Goal: Task Accomplishment & Management: Use online tool/utility

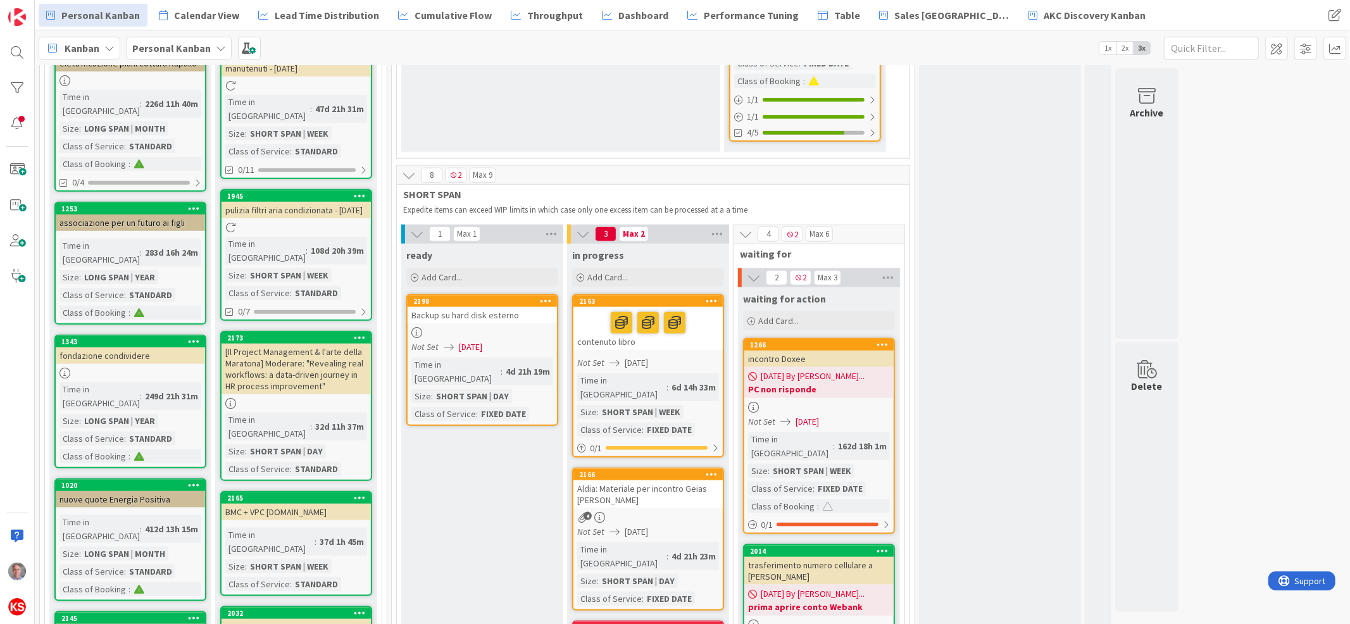
scroll to position [1198, 0]
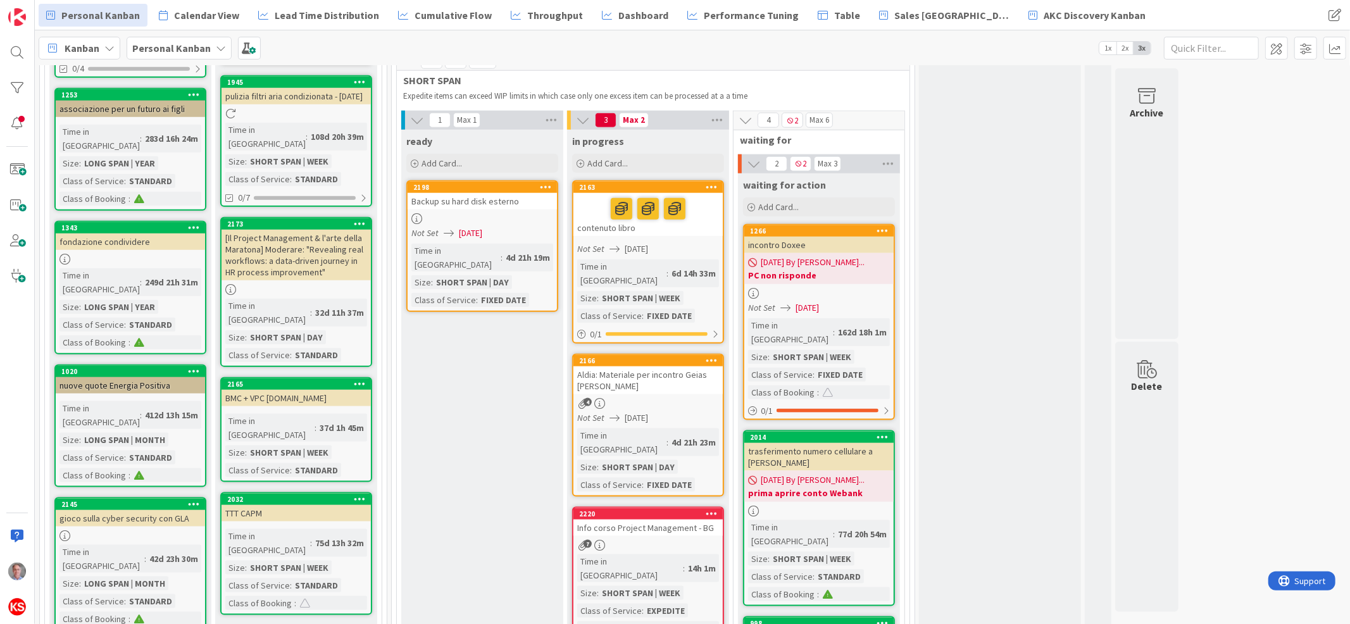
click at [249, 623] on link "Show More (104)" at bounding box center [296, 635] width 152 height 20
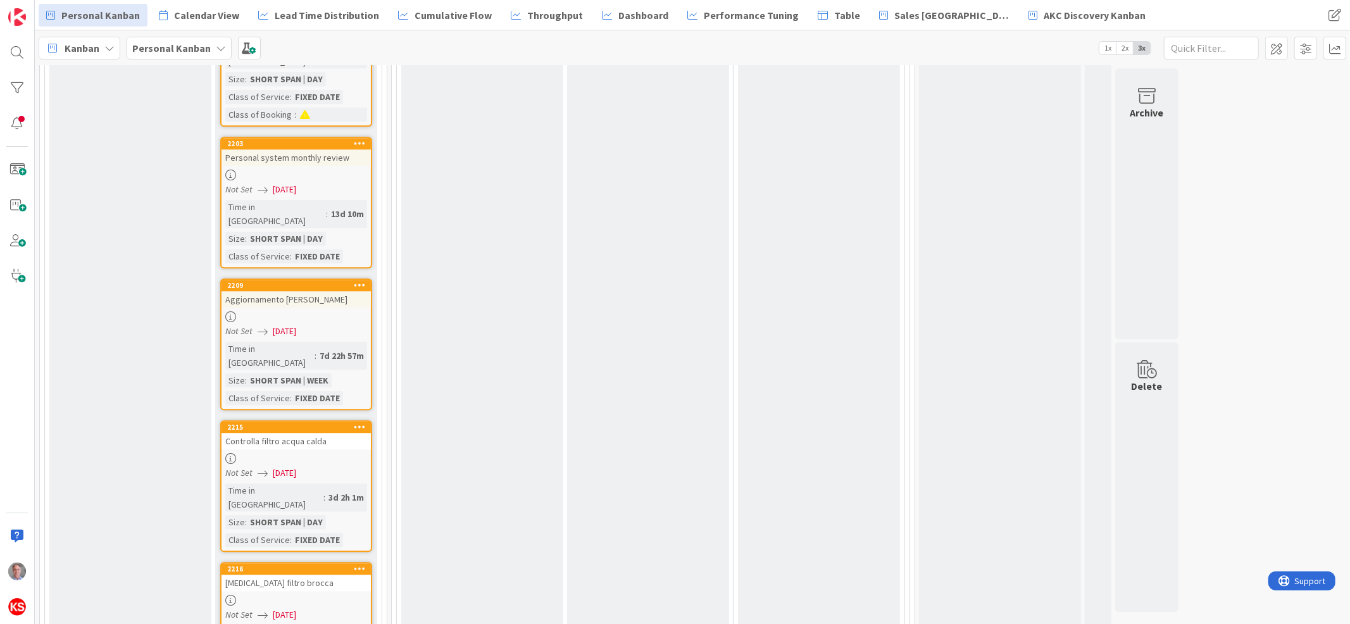
scroll to position [2702, 0]
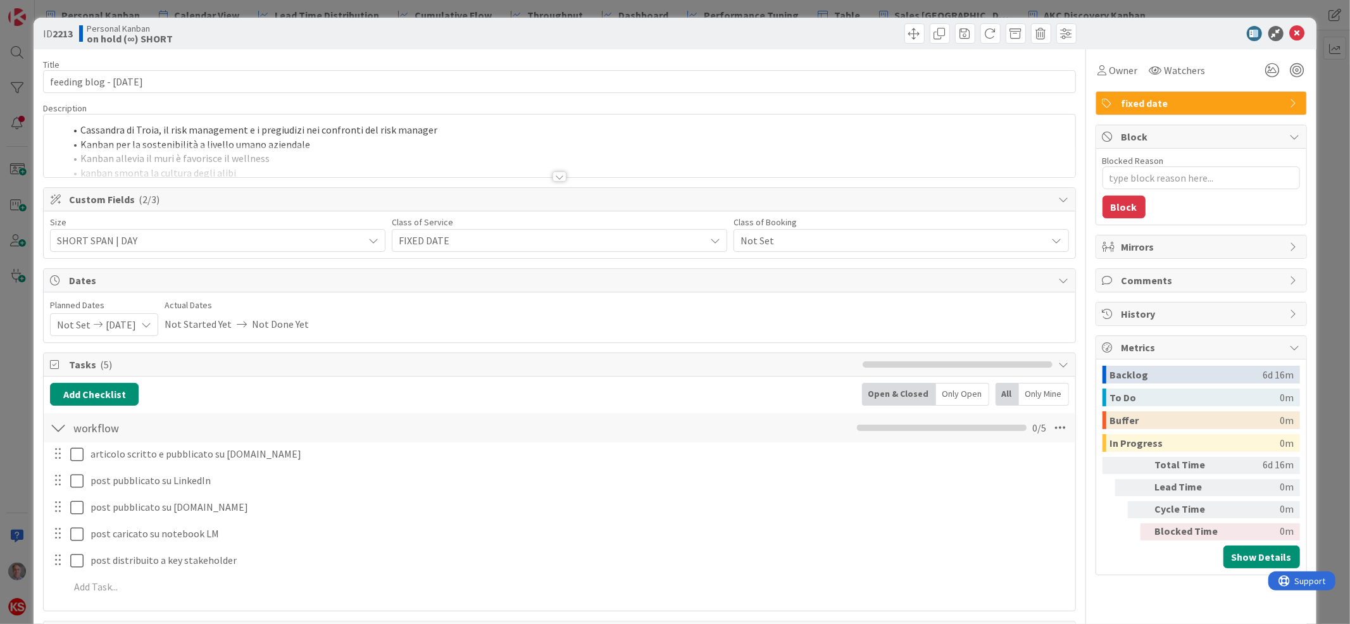
type textarea "x"
click at [543, 170] on div at bounding box center [559, 161] width 1031 height 32
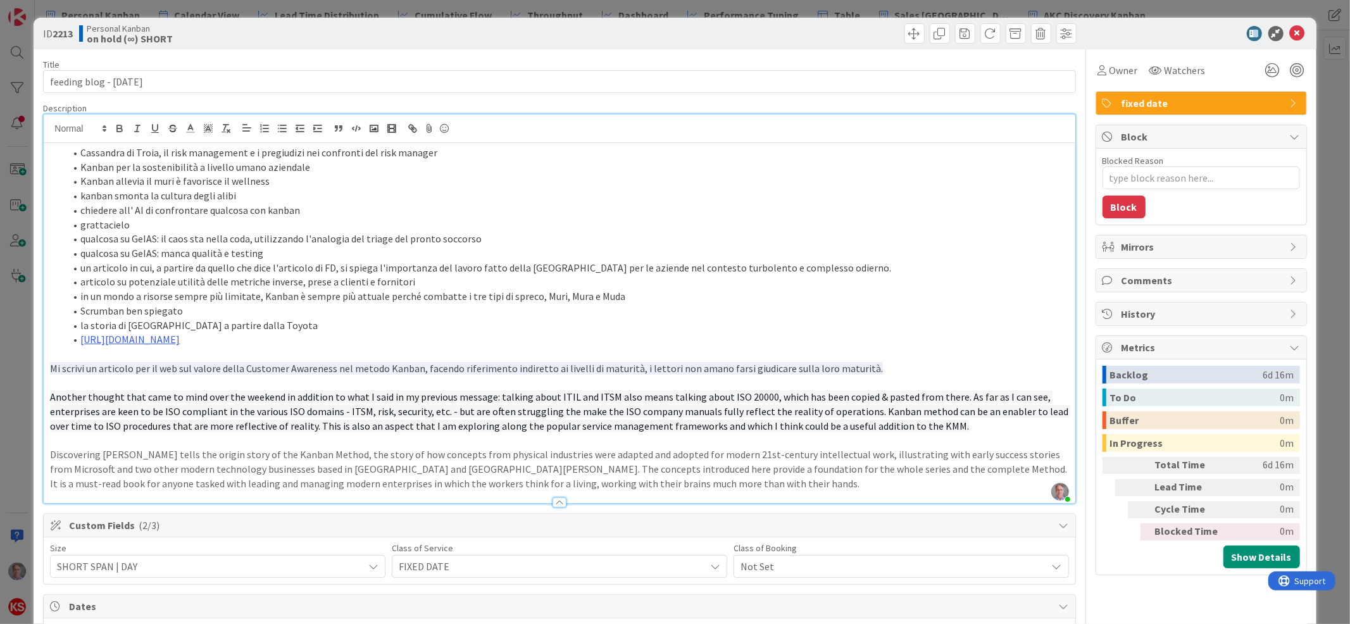
click at [543, 170] on li "Kanban per la sostenibilità a livello umano aziendale" at bounding box center [566, 167] width 1003 height 15
click at [325, 265] on li "un articolo in cui, a partire da quello che dice l'articolo di FD, si spiega l'…" at bounding box center [566, 268] width 1003 height 15
click at [1289, 31] on icon at bounding box center [1296, 33] width 15 height 15
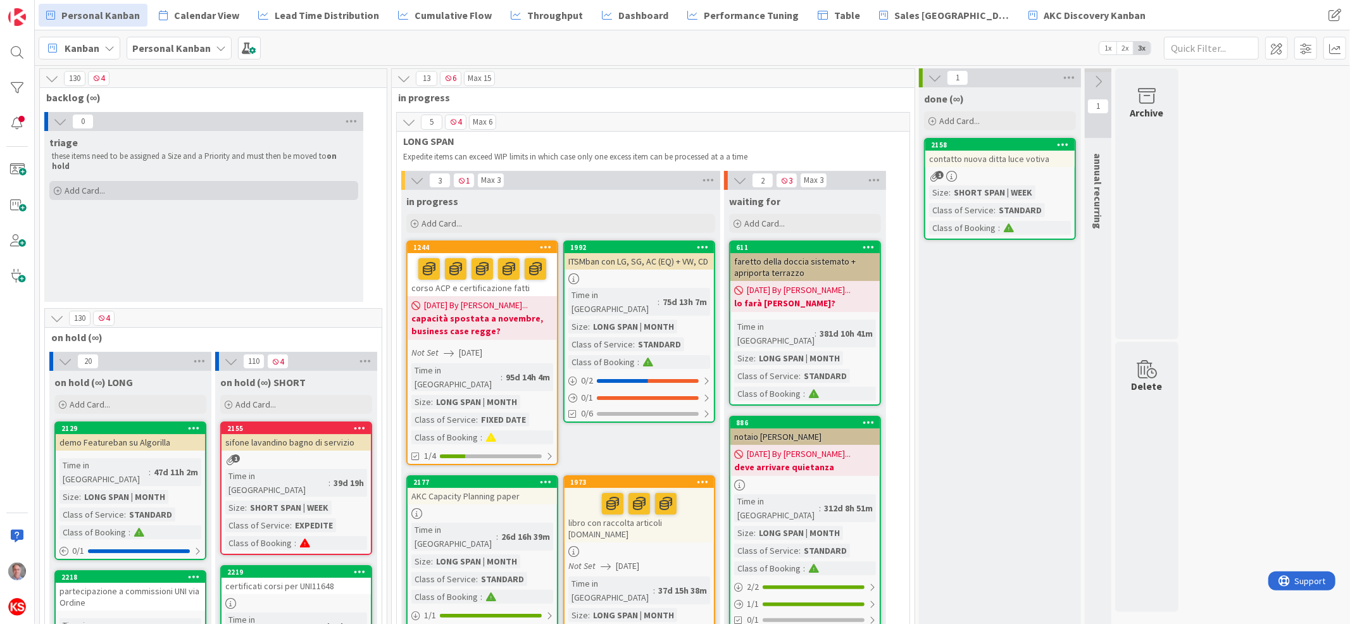
click at [173, 181] on div "Add Card..." at bounding box center [203, 190] width 309 height 19
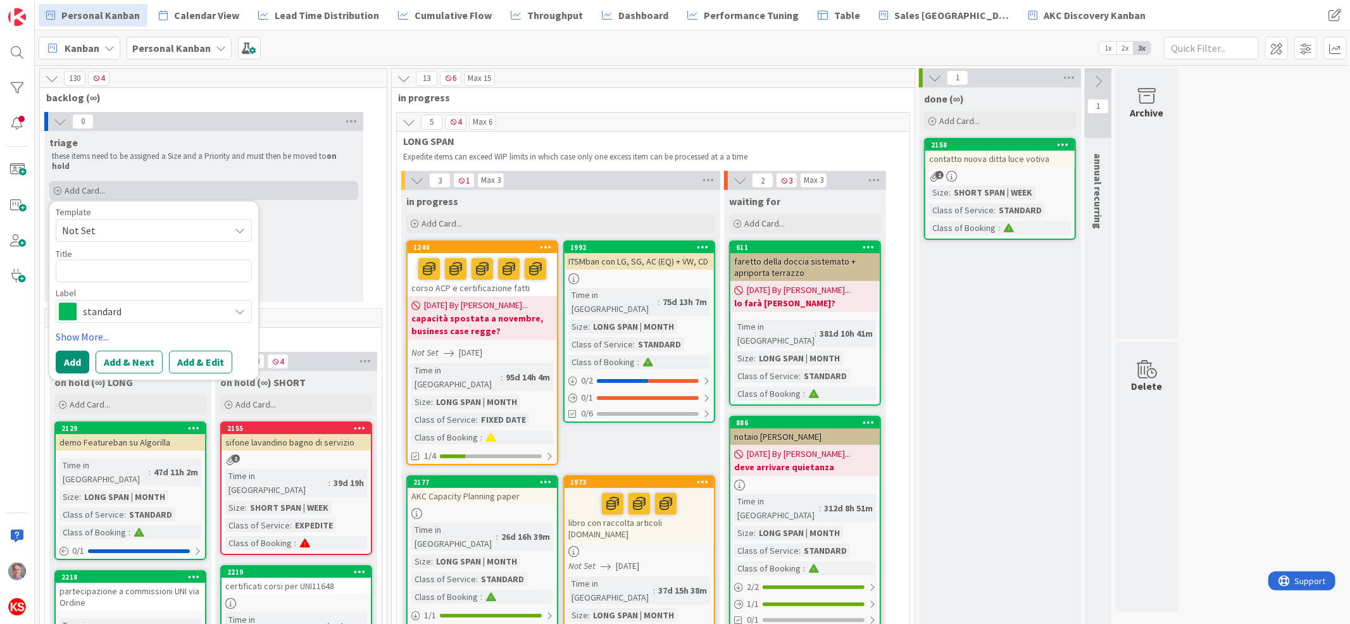
type textarea "x"
type textarea "p"
type textarea "x"
type textarea "pa"
type textarea "x"
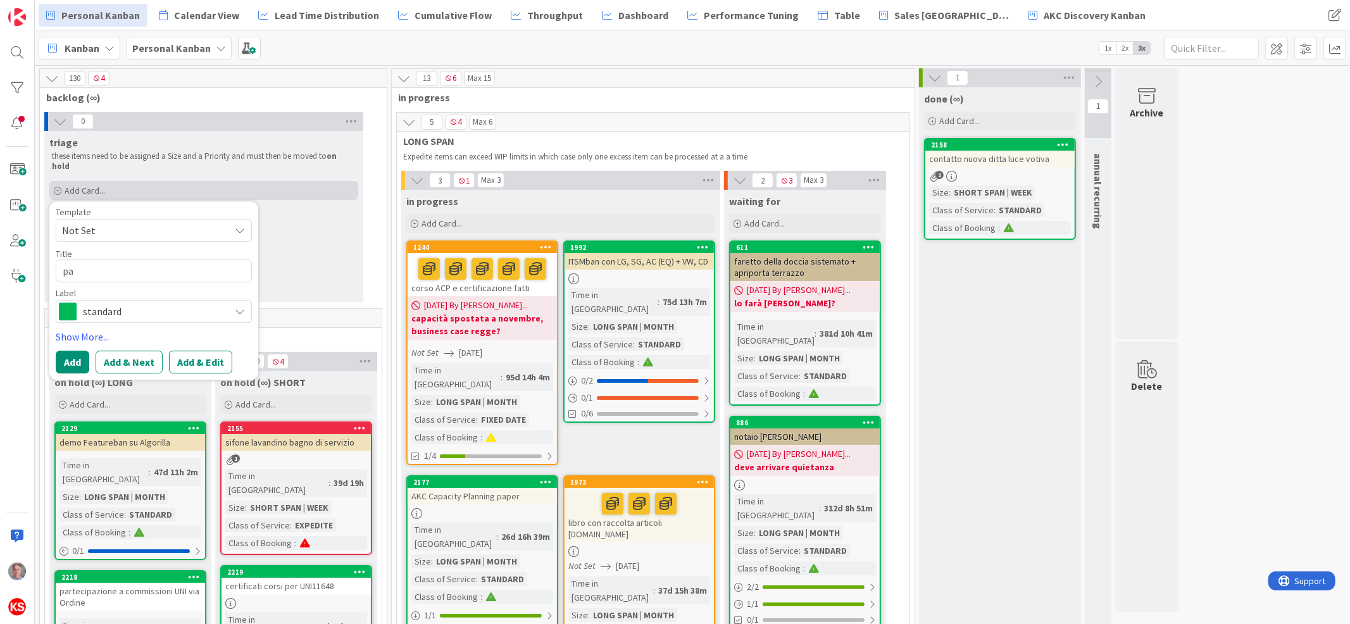
type textarea "pag"
type textarea "x"
type textarea "paga"
type textarea "x"
type textarea "paga b"
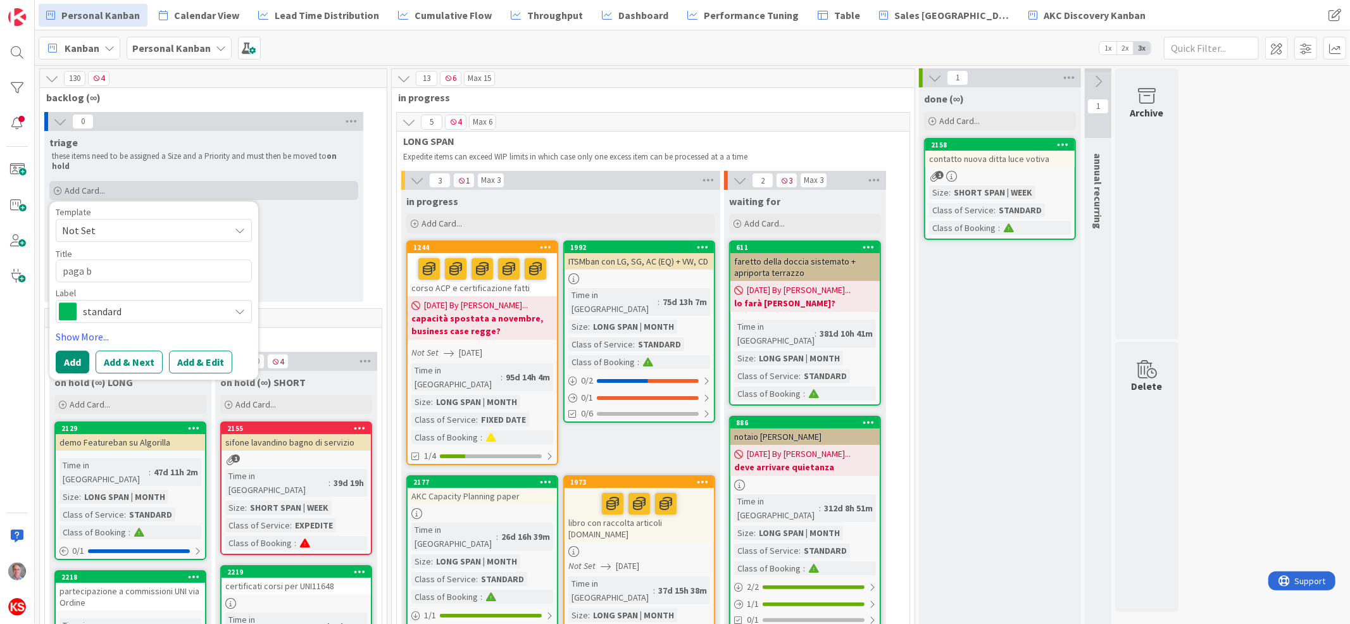
type textarea "x"
type textarea "paga ba"
type textarea "x"
type textarea "paga [MEDICAL_DATA]"
type textarea "x"
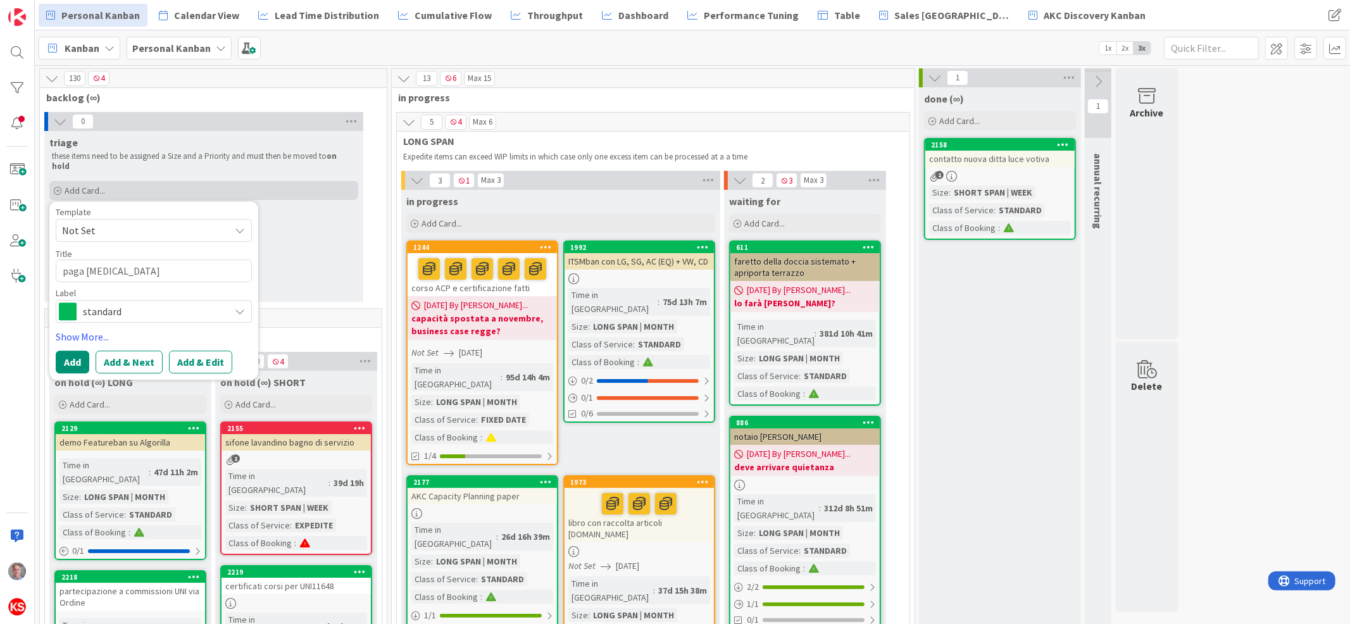
type textarea "paga ball"
type textarea "x"
type textarea "paga ballo"
click at [216, 351] on button "Add & Edit" at bounding box center [200, 362] width 63 height 23
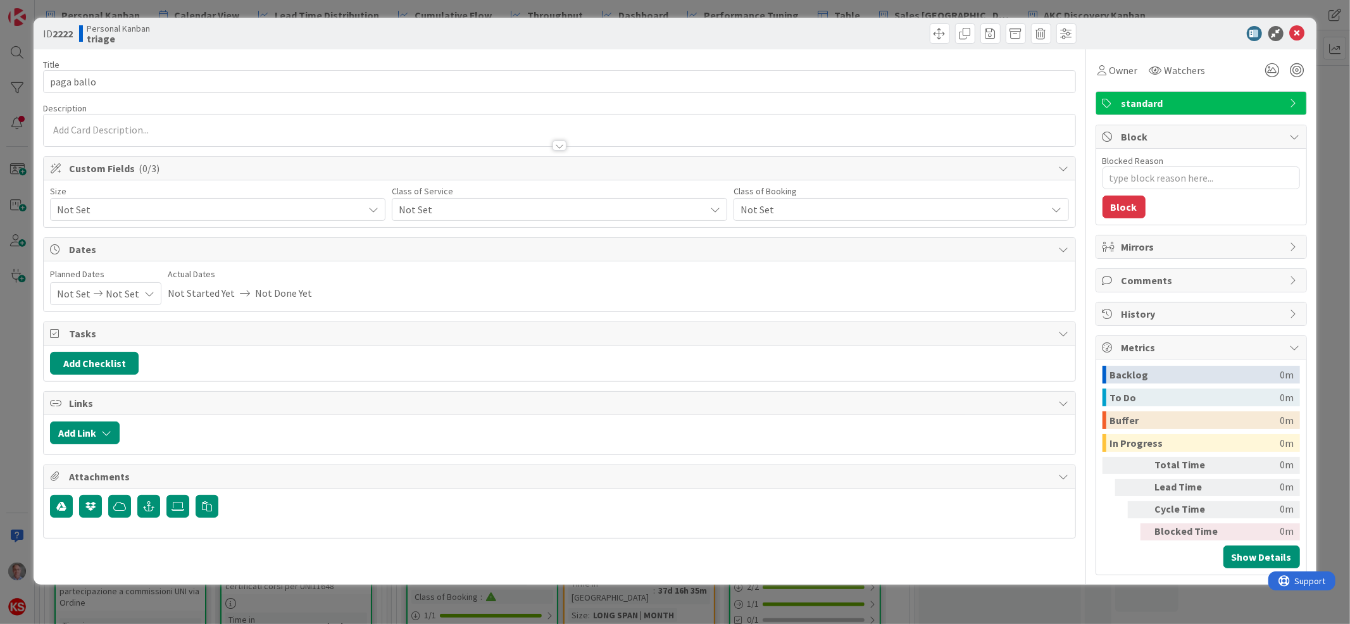
click at [1156, 105] on span "standard" at bounding box center [1202, 103] width 162 height 15
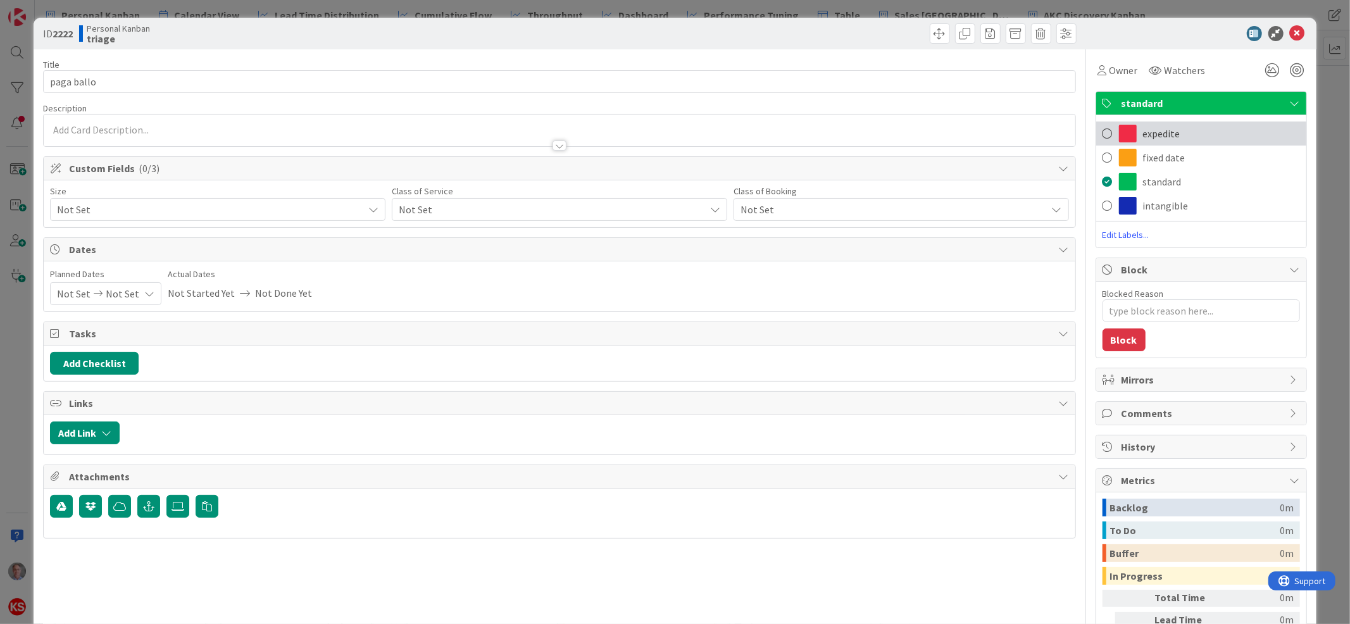
click at [1146, 140] on span "expedite" at bounding box center [1161, 133] width 37 height 15
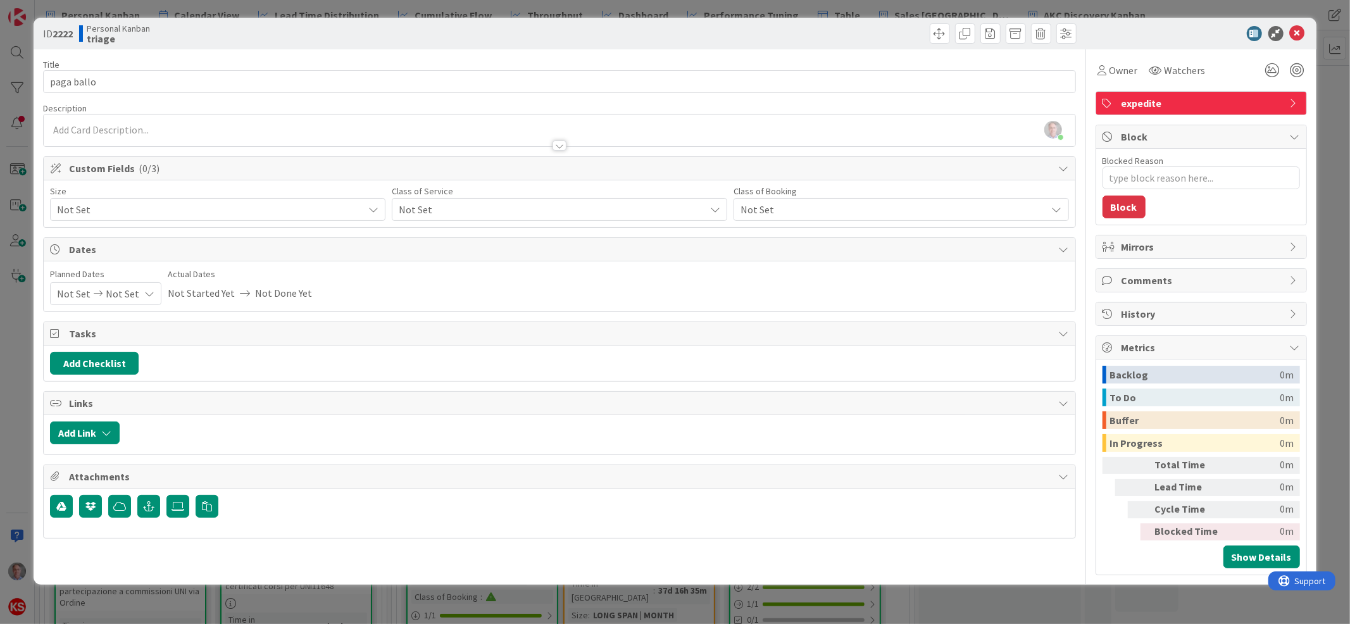
click at [602, 211] on span "Not Set" at bounding box center [549, 210] width 300 height 18
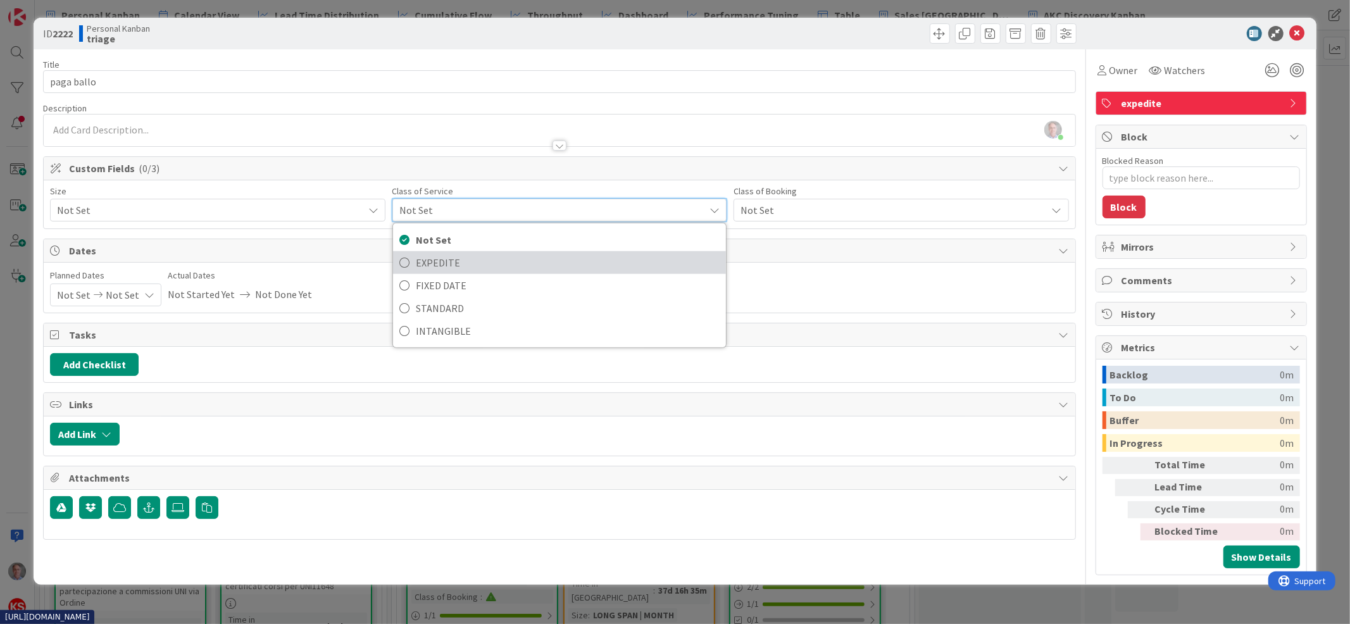
click at [580, 256] on span "EXPEDITE" at bounding box center [568, 262] width 304 height 19
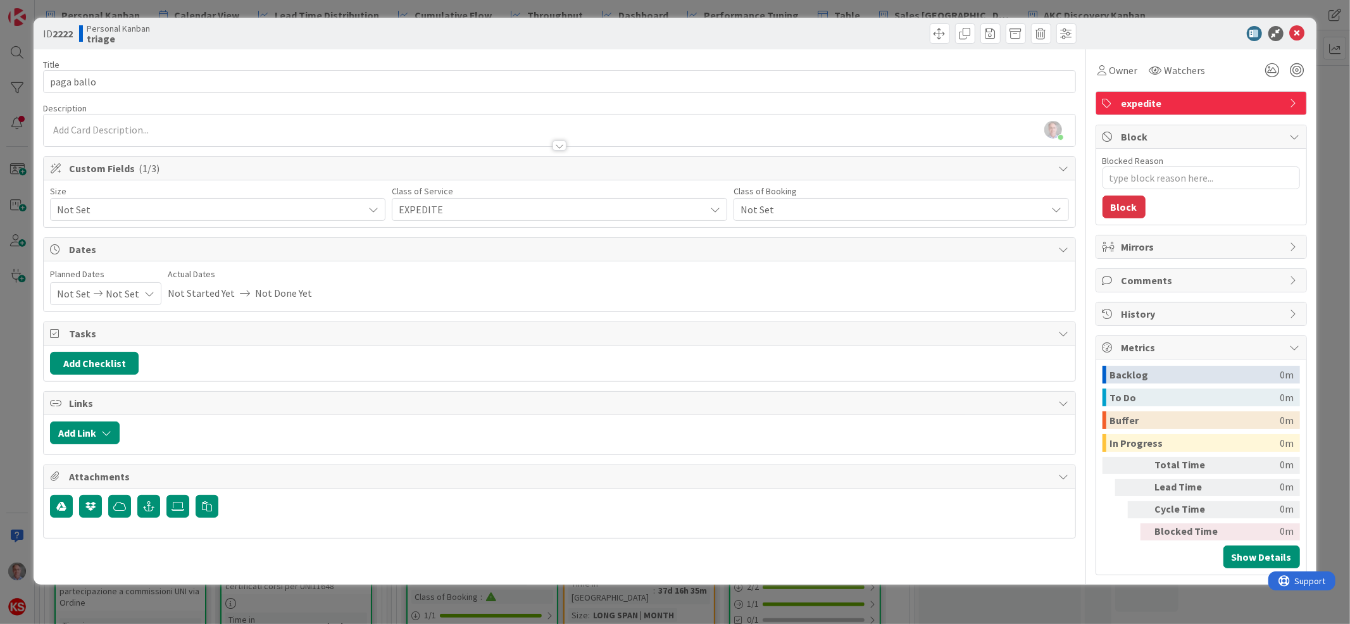
click at [349, 207] on span "Not Set" at bounding box center [207, 210] width 300 height 18
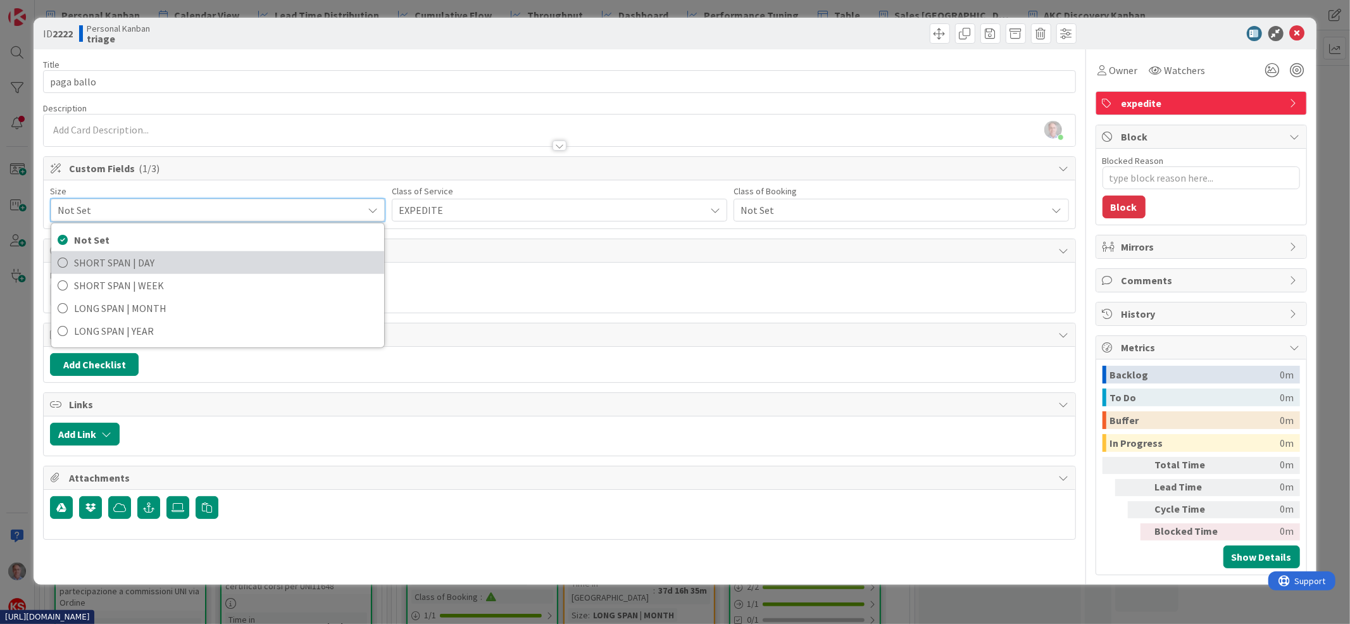
click at [306, 268] on span "SHORT SPAN | DAY" at bounding box center [226, 262] width 304 height 19
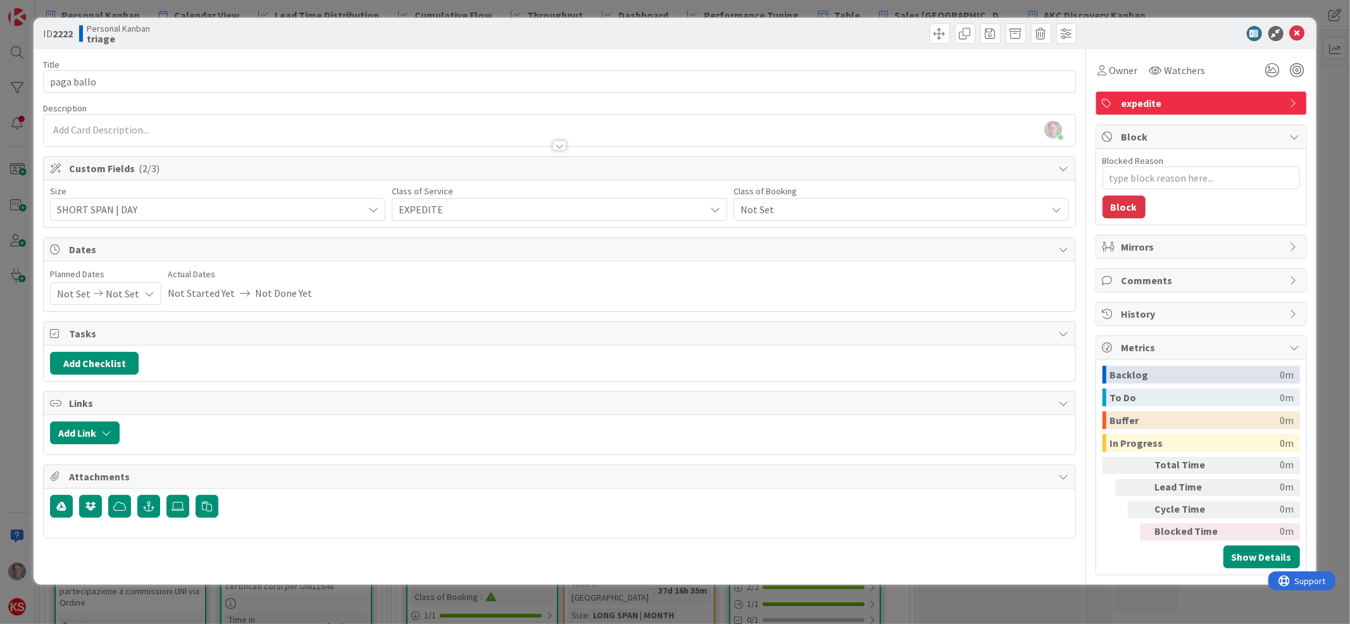
type textarea "x"
click at [1294, 35] on icon at bounding box center [1296, 33] width 15 height 15
